Goal: Task Accomplishment & Management: Manage account settings

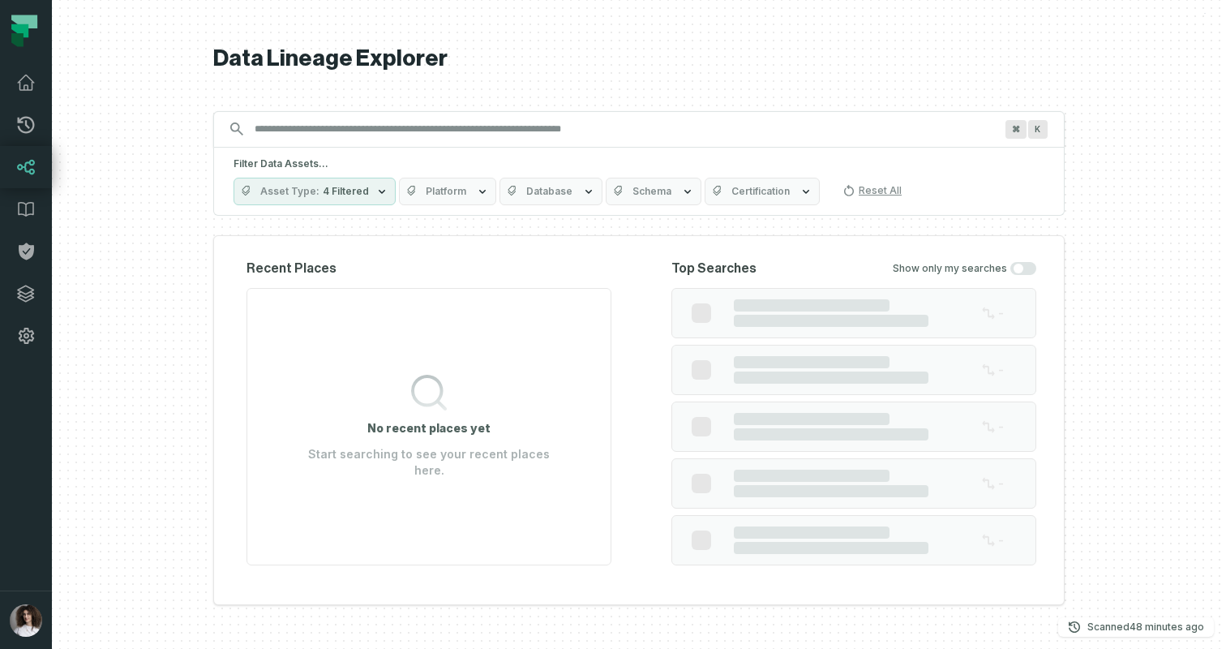
click at [31, 534] on button "button" at bounding box center [26, 474] width 52 height 234
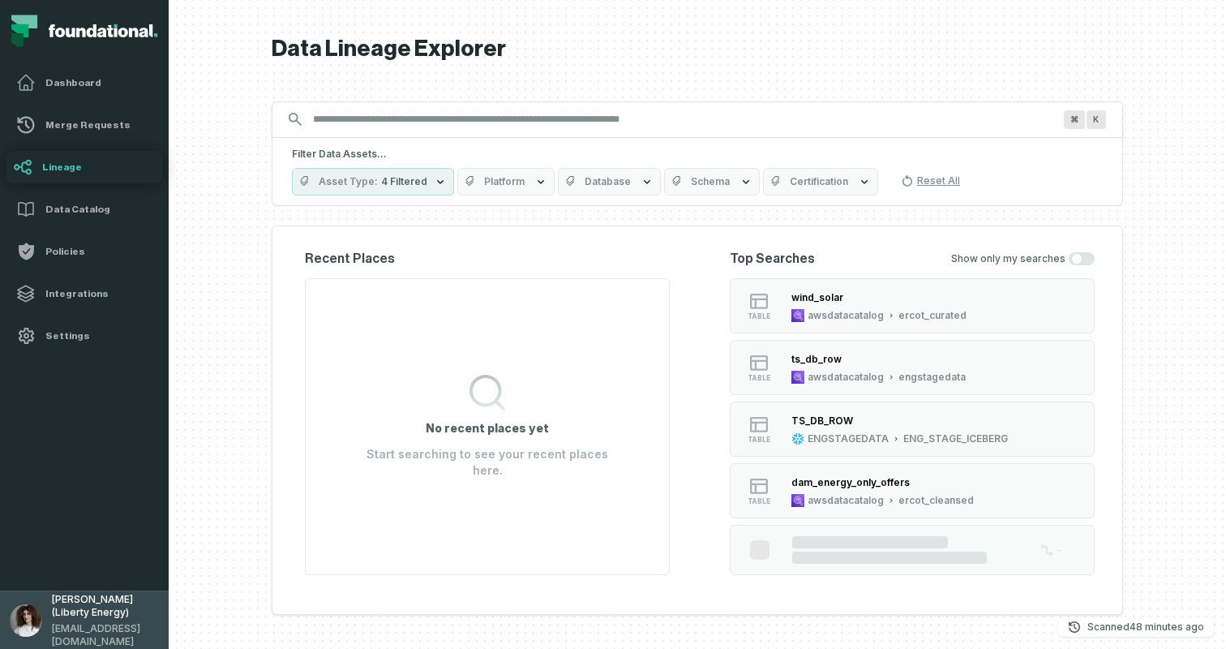
click at [38, 638] on button "[PERSON_NAME] (Liberty Energy) [EMAIL_ADDRESS][DOMAIN_NAME]" at bounding box center [84, 619] width 169 height 58
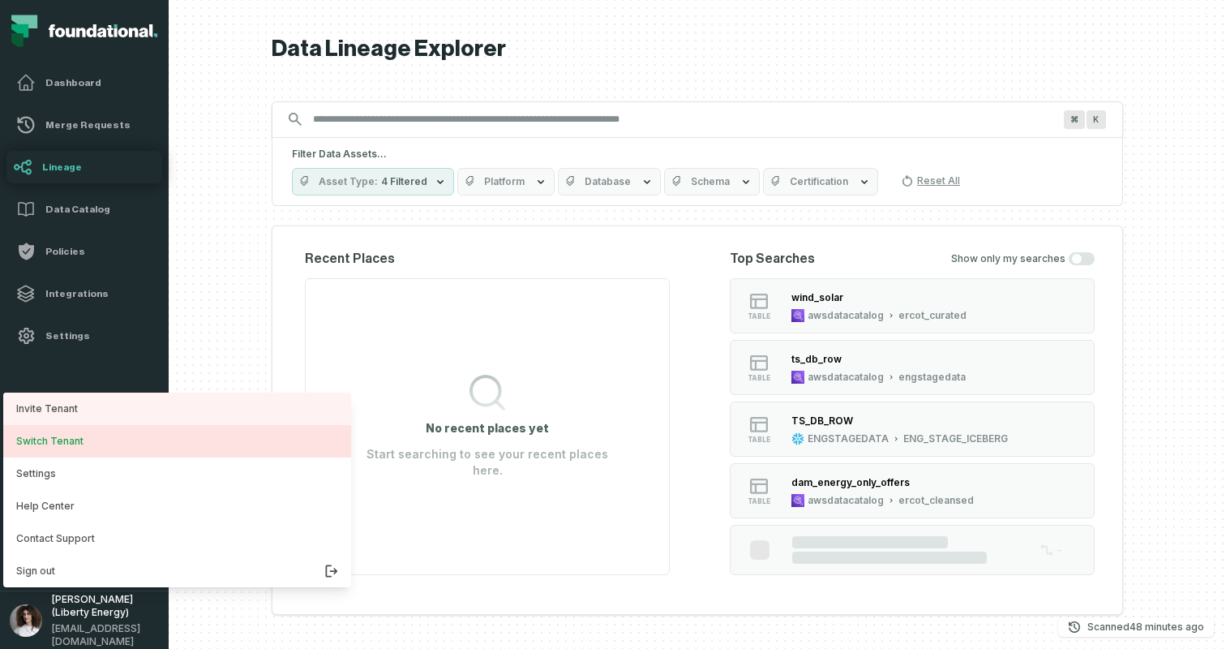
click at [93, 447] on button "Switch Tenant" at bounding box center [177, 441] width 348 height 32
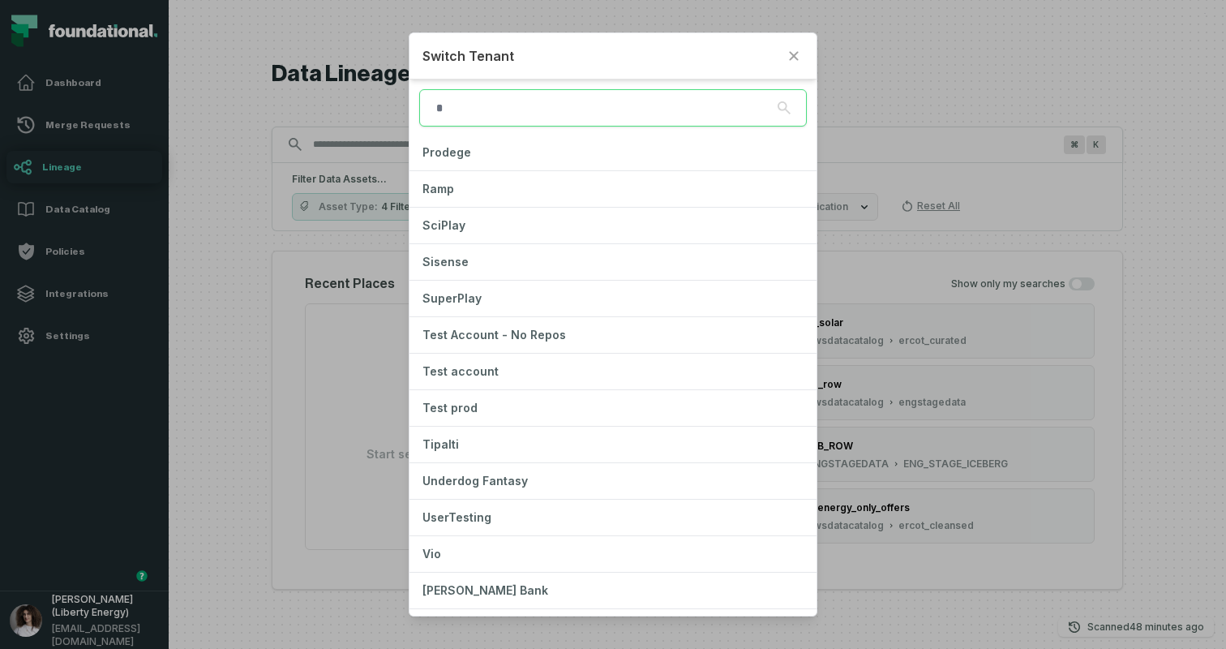
scroll to position [1215, 0]
